Goal: Task Accomplishment & Management: Complete application form

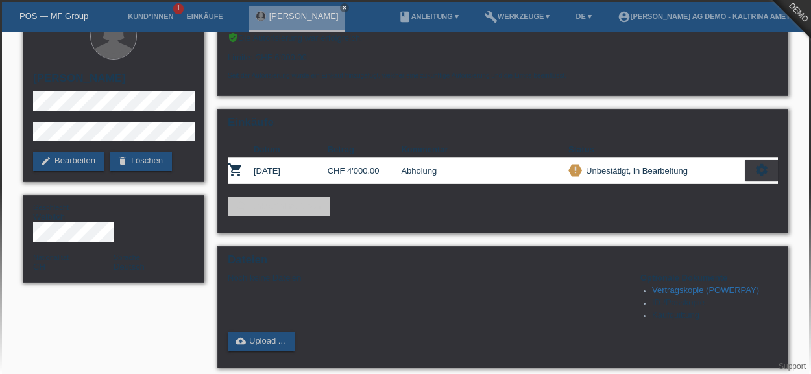
scroll to position [32, 0]
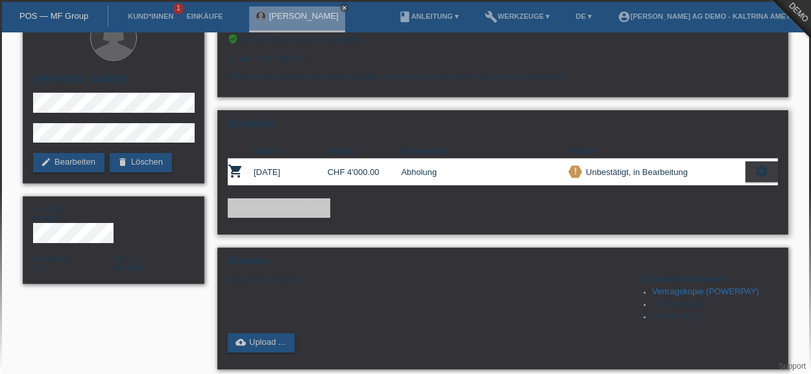
click at [751, 178] on div "settings" at bounding box center [761, 172] width 32 height 21
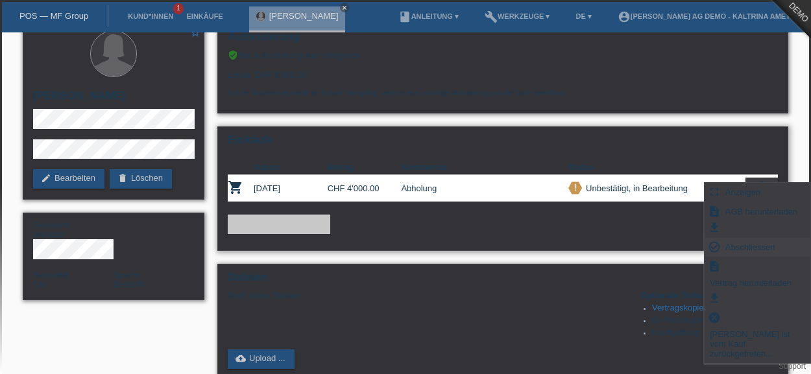
scroll to position [0, 0]
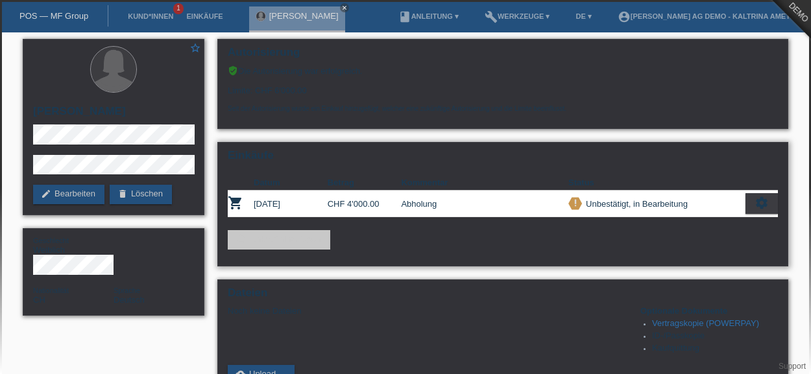
click at [764, 199] on icon "settings" at bounding box center [762, 203] width 14 height 14
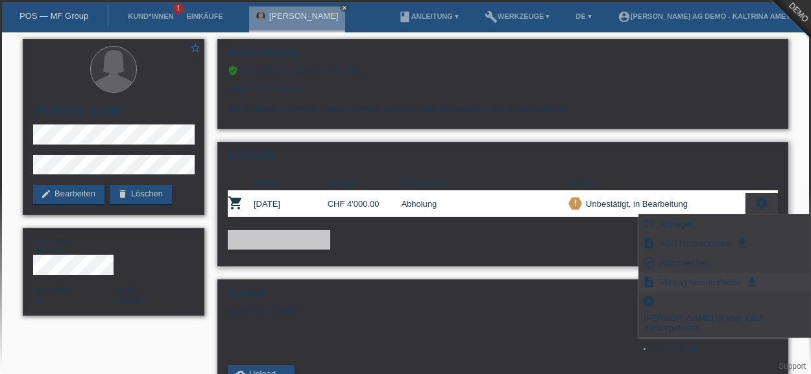
click at [740, 280] on span "Vertrag herunterladen" at bounding box center [700, 282] width 86 height 16
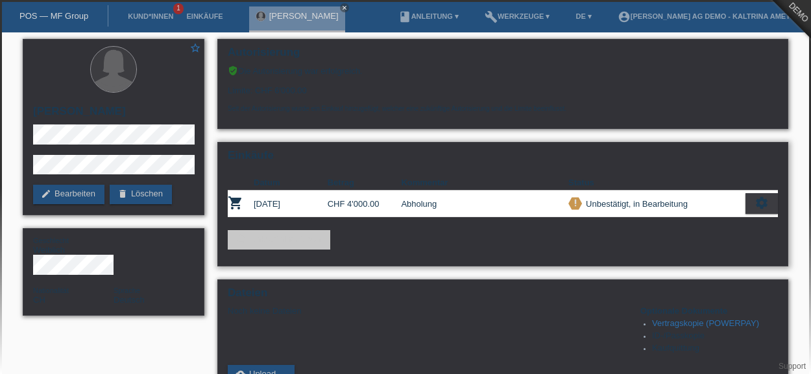
click at [767, 202] on icon "settings" at bounding box center [762, 203] width 14 height 14
click at [762, 199] on icon "settings" at bounding box center [762, 203] width 14 height 14
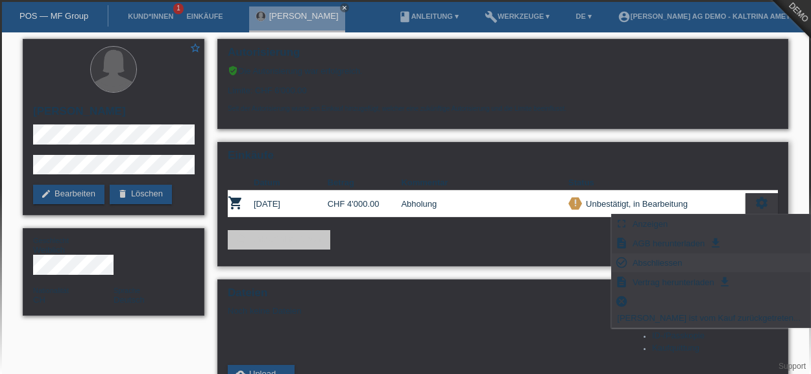
click at [668, 258] on span "Abschliessen" at bounding box center [658, 263] width 54 height 16
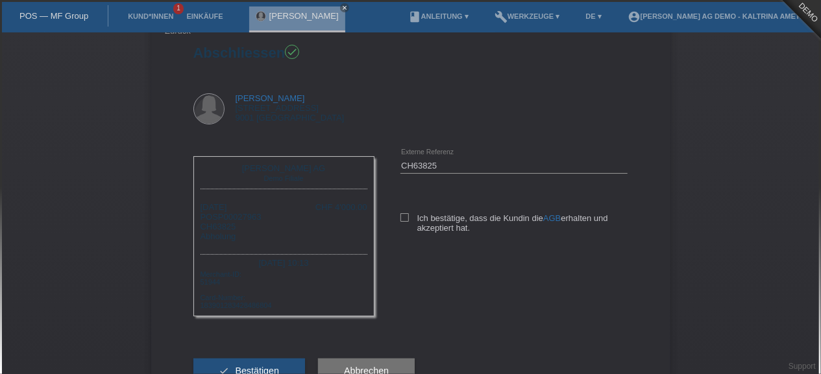
scroll to position [21, 0]
click at [403, 217] on icon at bounding box center [404, 219] width 8 height 8
click at [403, 217] on input "Ich bestätige, dass die Kundin die AGB erhalten und akzeptiert hat." at bounding box center [404, 219] width 8 height 8
checkbox input "true"
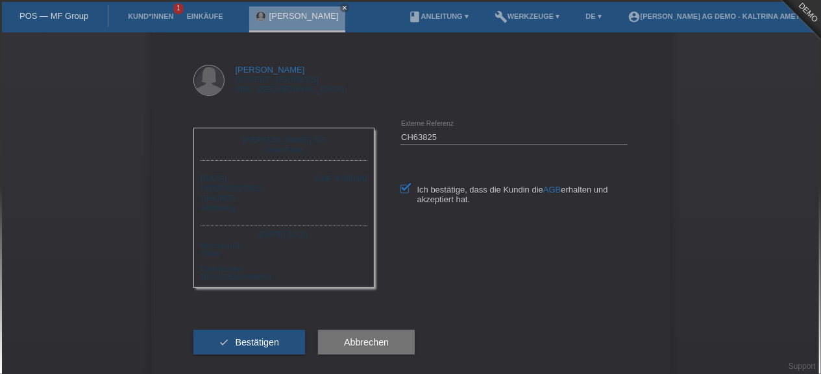
scroll to position [73, 0]
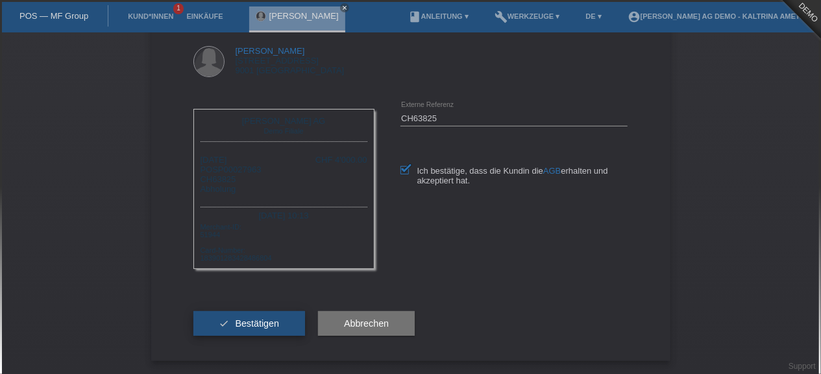
click at [258, 323] on span "Bestätigen" at bounding box center [257, 324] width 44 height 10
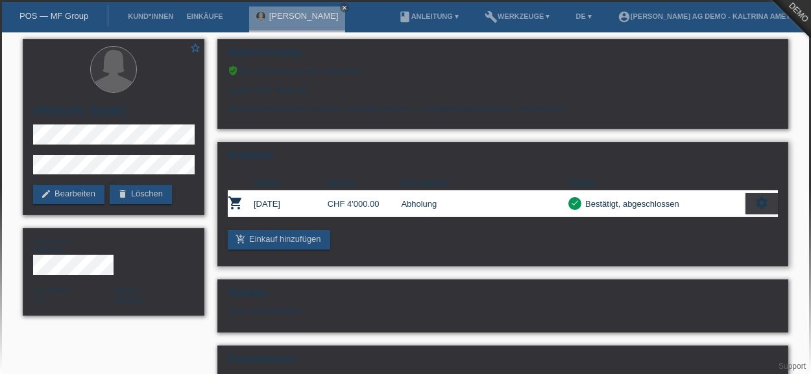
click at [751, 211] on div "settings" at bounding box center [761, 203] width 32 height 21
